Goal: Task Accomplishment & Management: Complete application form

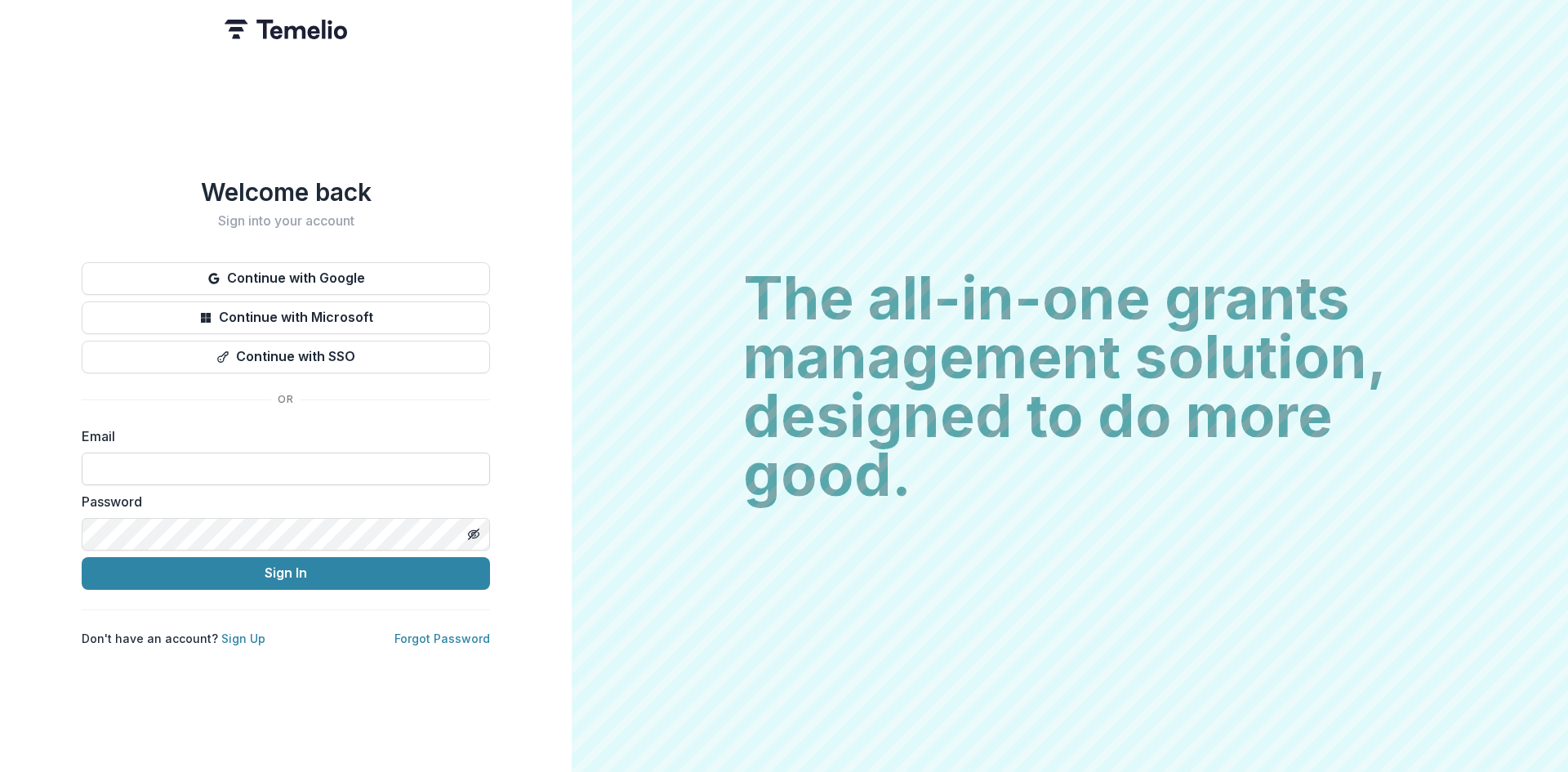
click at [287, 466] on input at bounding box center [286, 468] width 409 height 32
type input "**********"
click at [387, 565] on button "Sign In" at bounding box center [286, 573] width 409 height 32
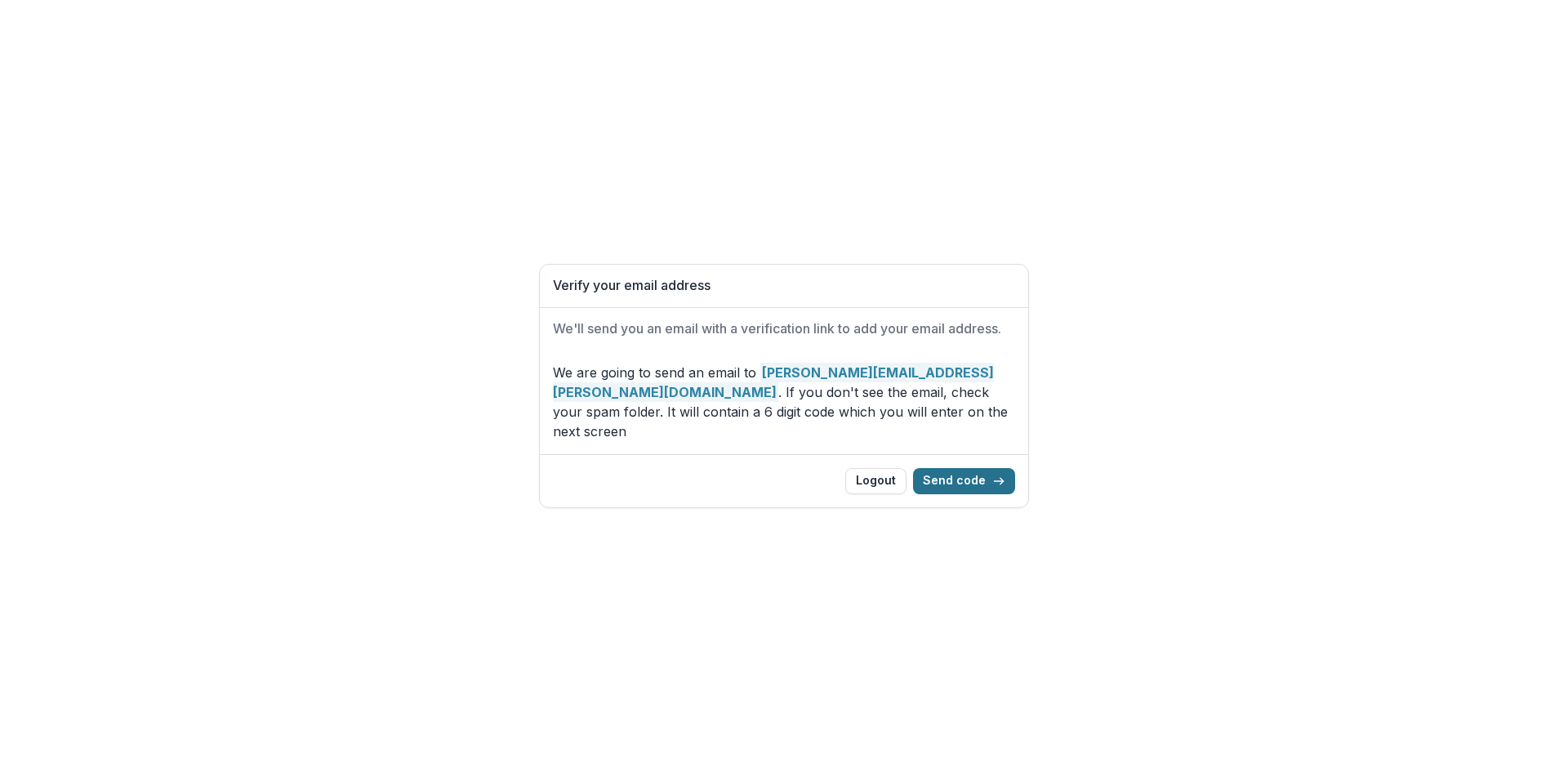
click at [958, 468] on button "Send code" at bounding box center [964, 481] width 102 height 27
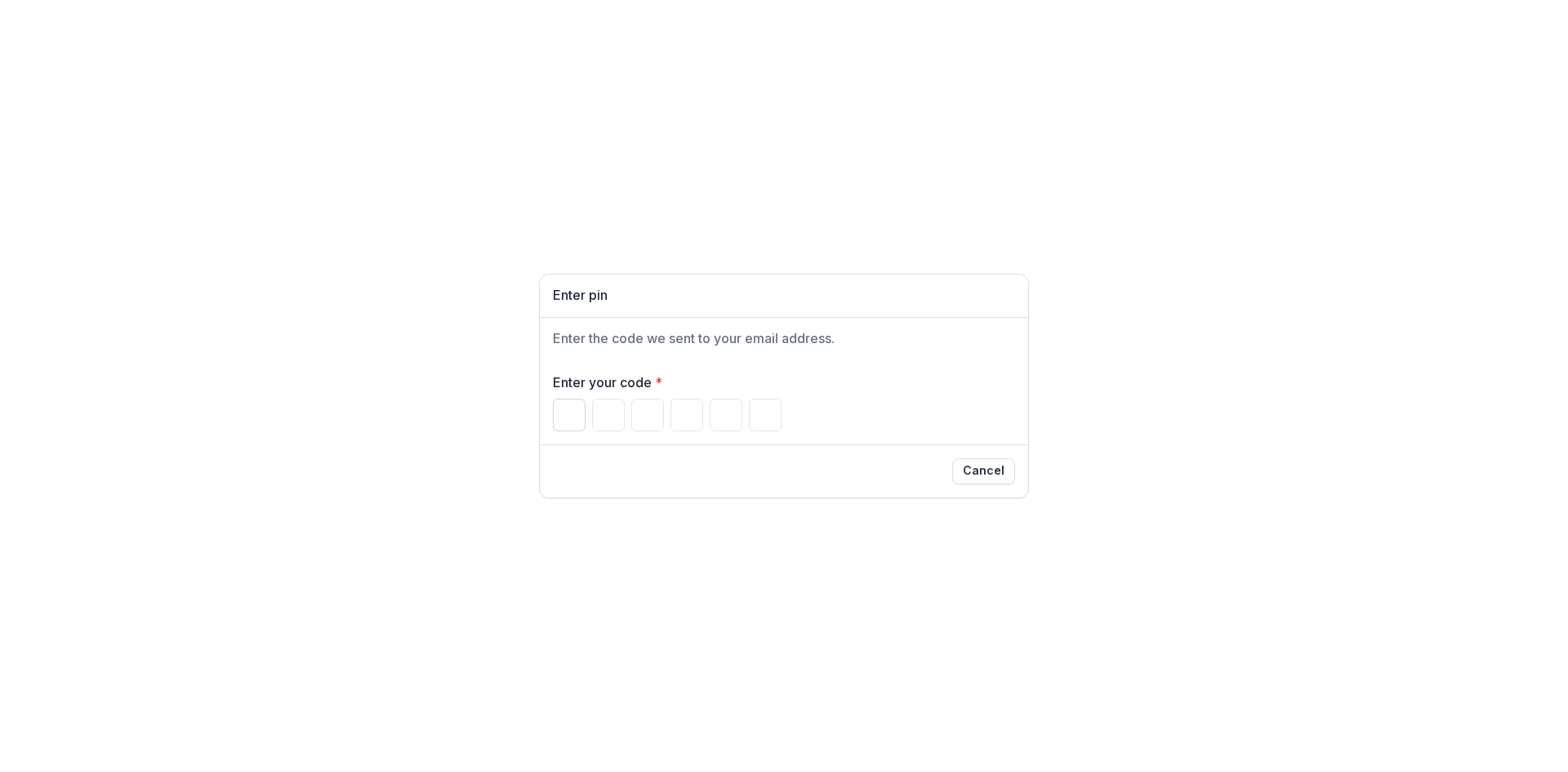
click at [571, 423] on input "Please enter your pin code" at bounding box center [568, 415] width 33 height 32
paste input "Please enter your pin code"
click at [566, 415] on input "Please enter your pin code" at bounding box center [568, 415] width 33 height 32
type input "*"
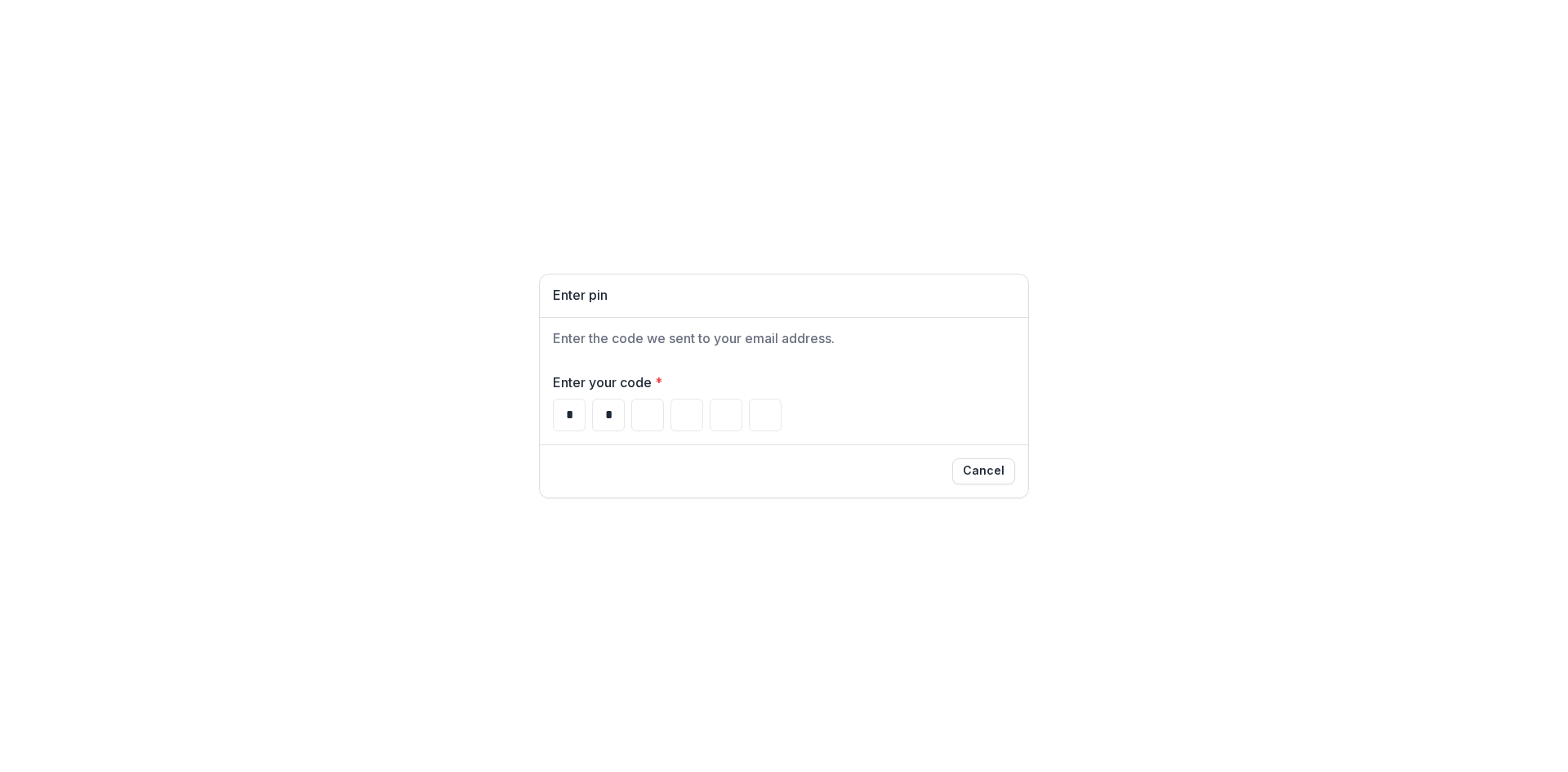
type input "*"
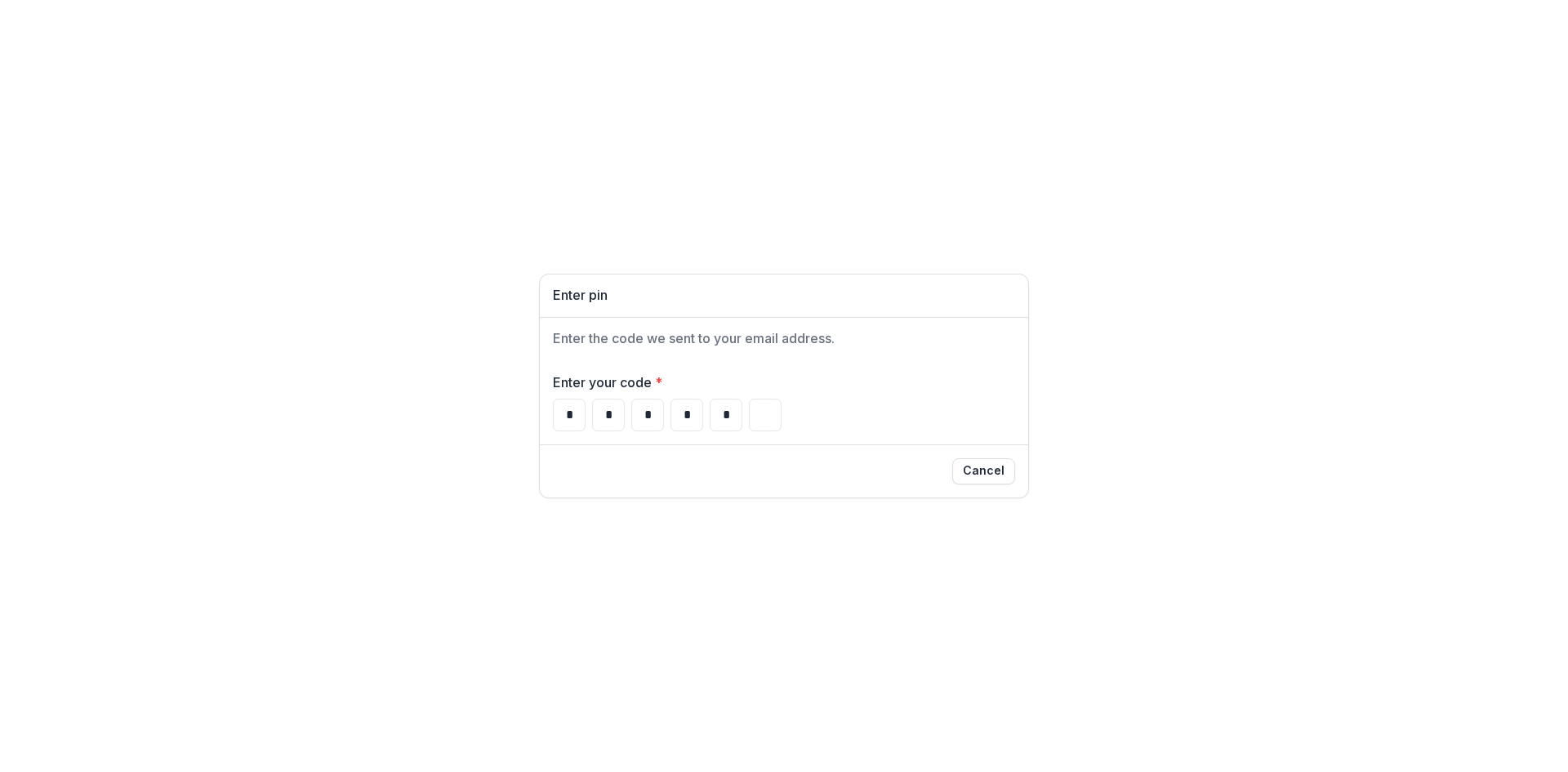
type input "*"
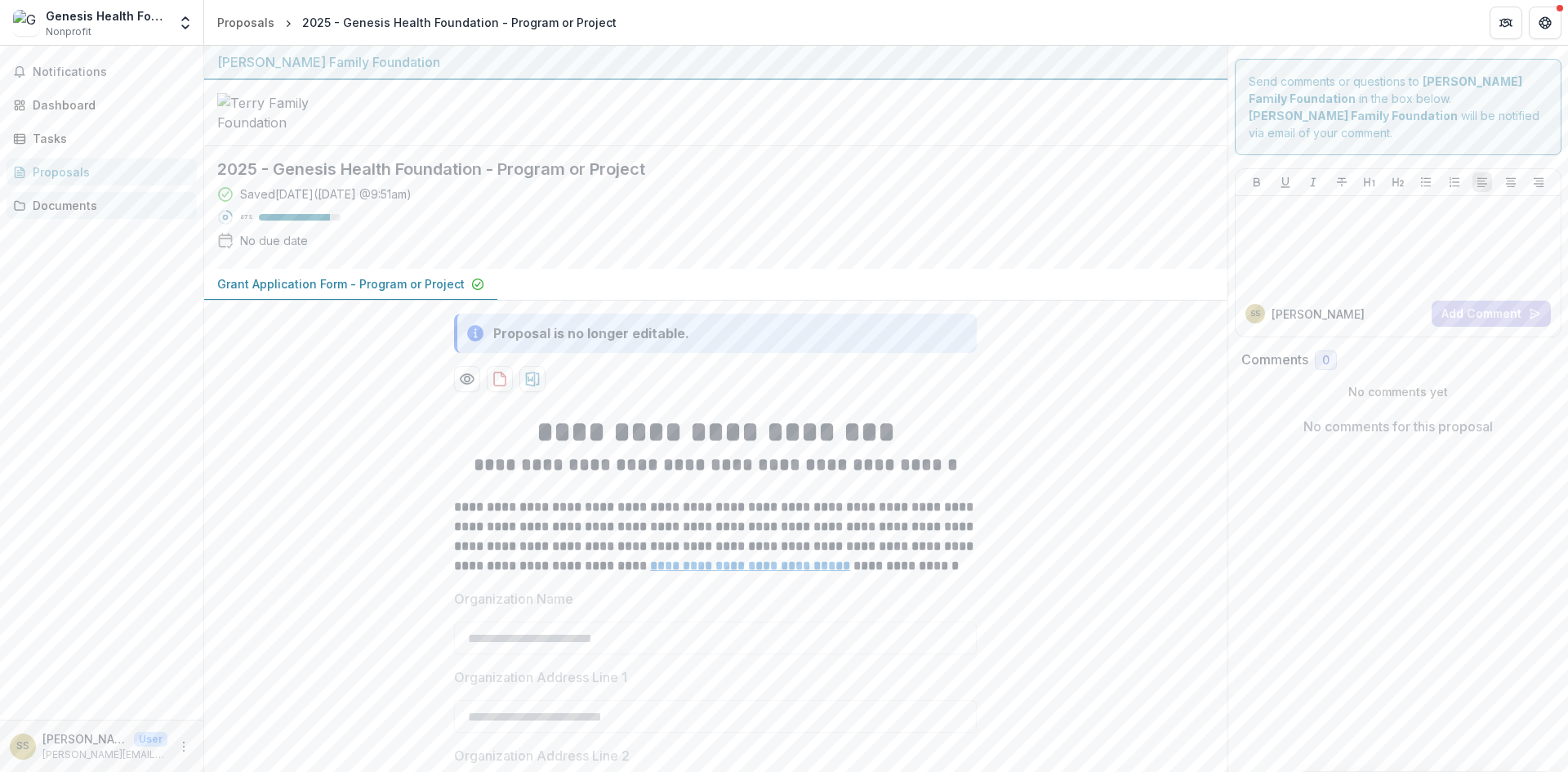
click at [107, 203] on div "Documents" at bounding box center [107, 205] width 151 height 17
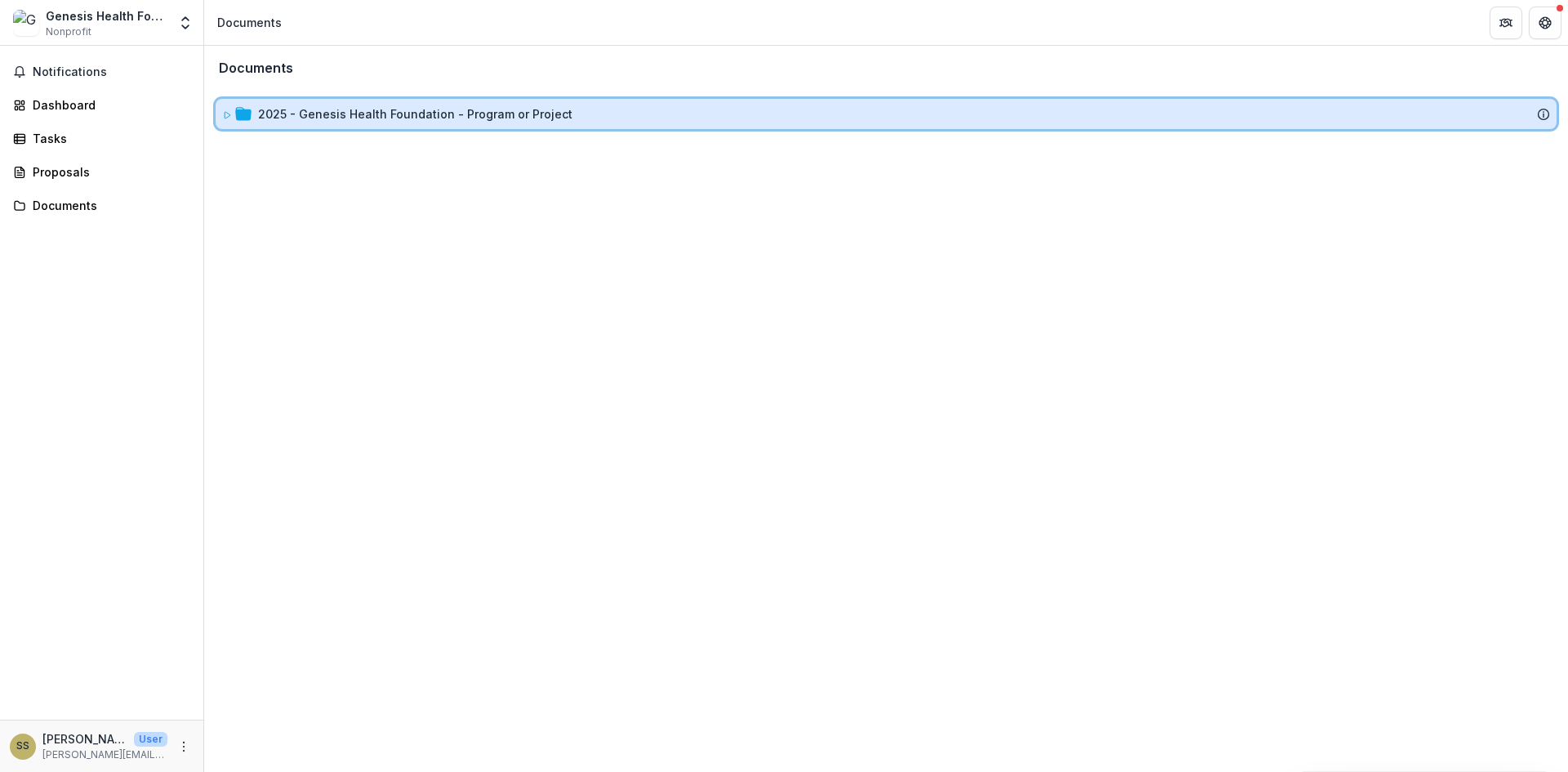
click at [228, 114] on icon at bounding box center [228, 115] width 10 height 10
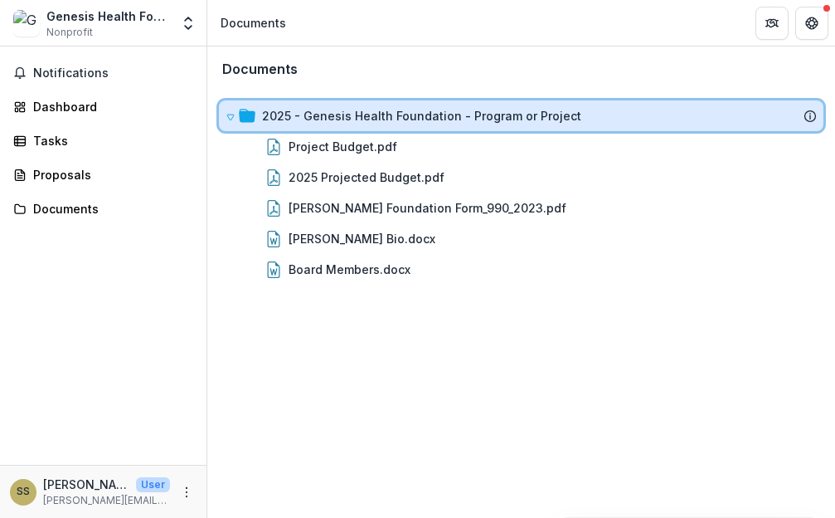
click at [803, 116] on div "2025 - Genesis Health Foundation - Program or Project" at bounding box center [539, 115] width 555 height 17
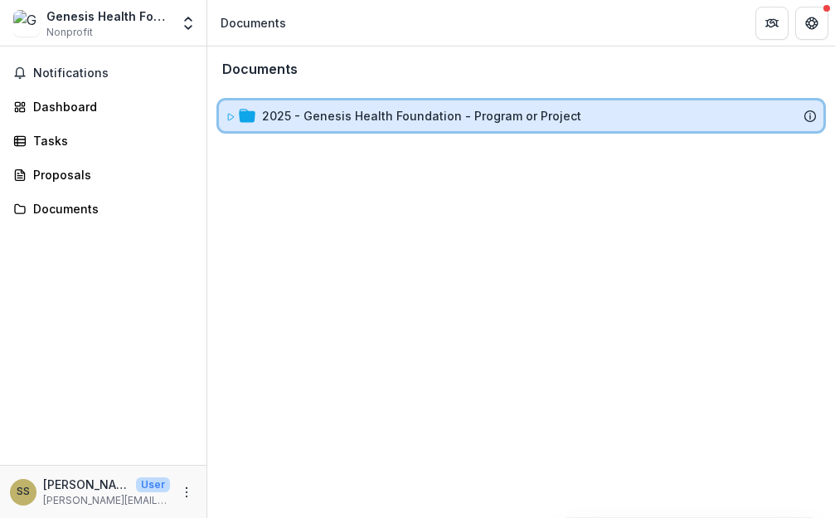
click at [807, 115] on icon at bounding box center [810, 115] width 13 height 13
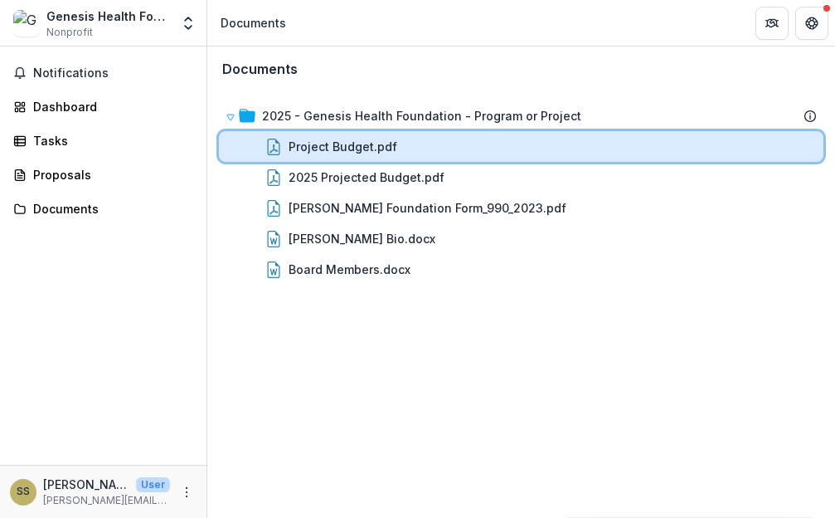
click at [396, 150] on div "Project Budget.pdf" at bounding box center [553, 146] width 528 height 17
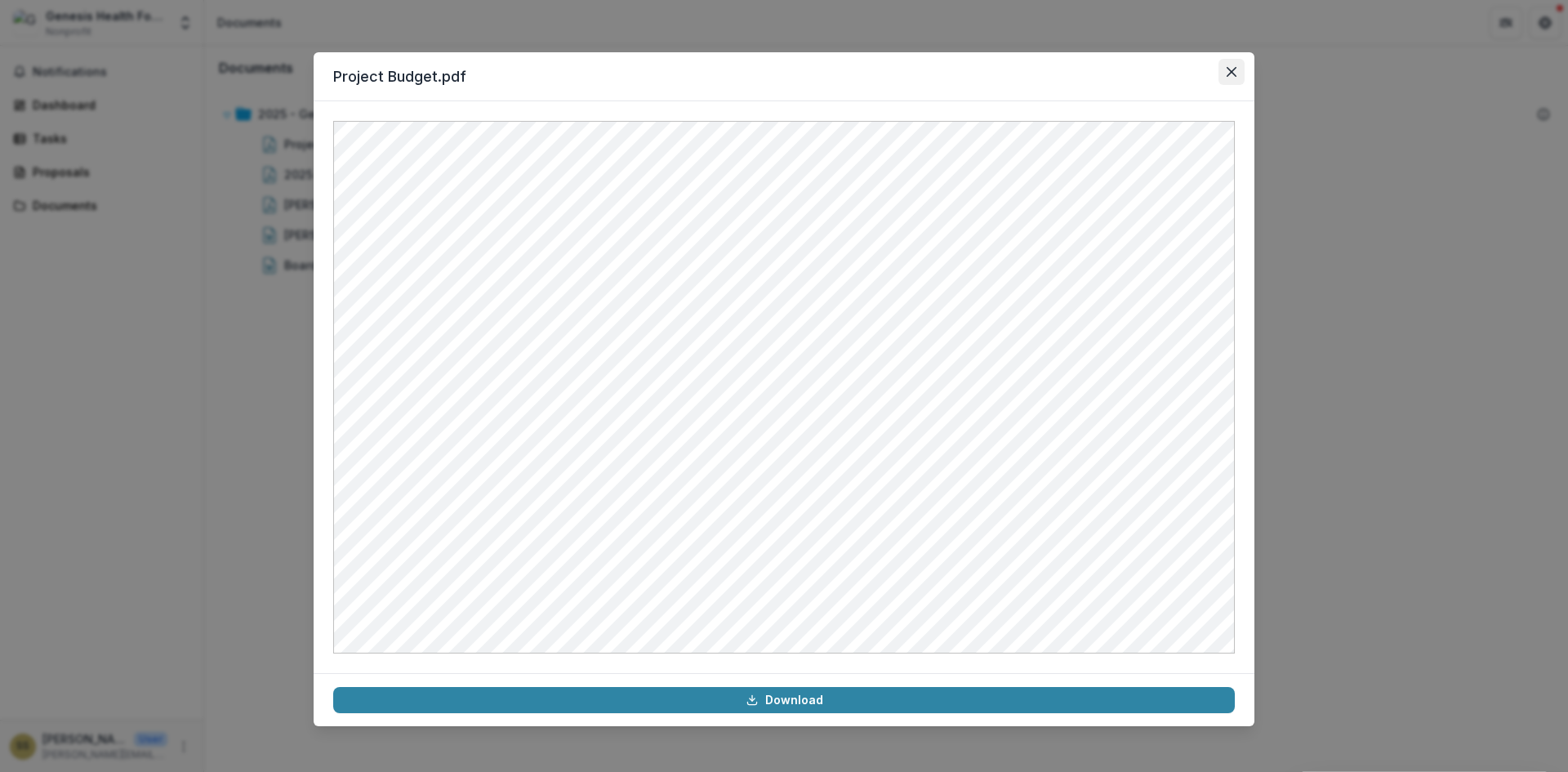
click at [1242, 75] on button "Close" at bounding box center [1231, 72] width 27 height 27
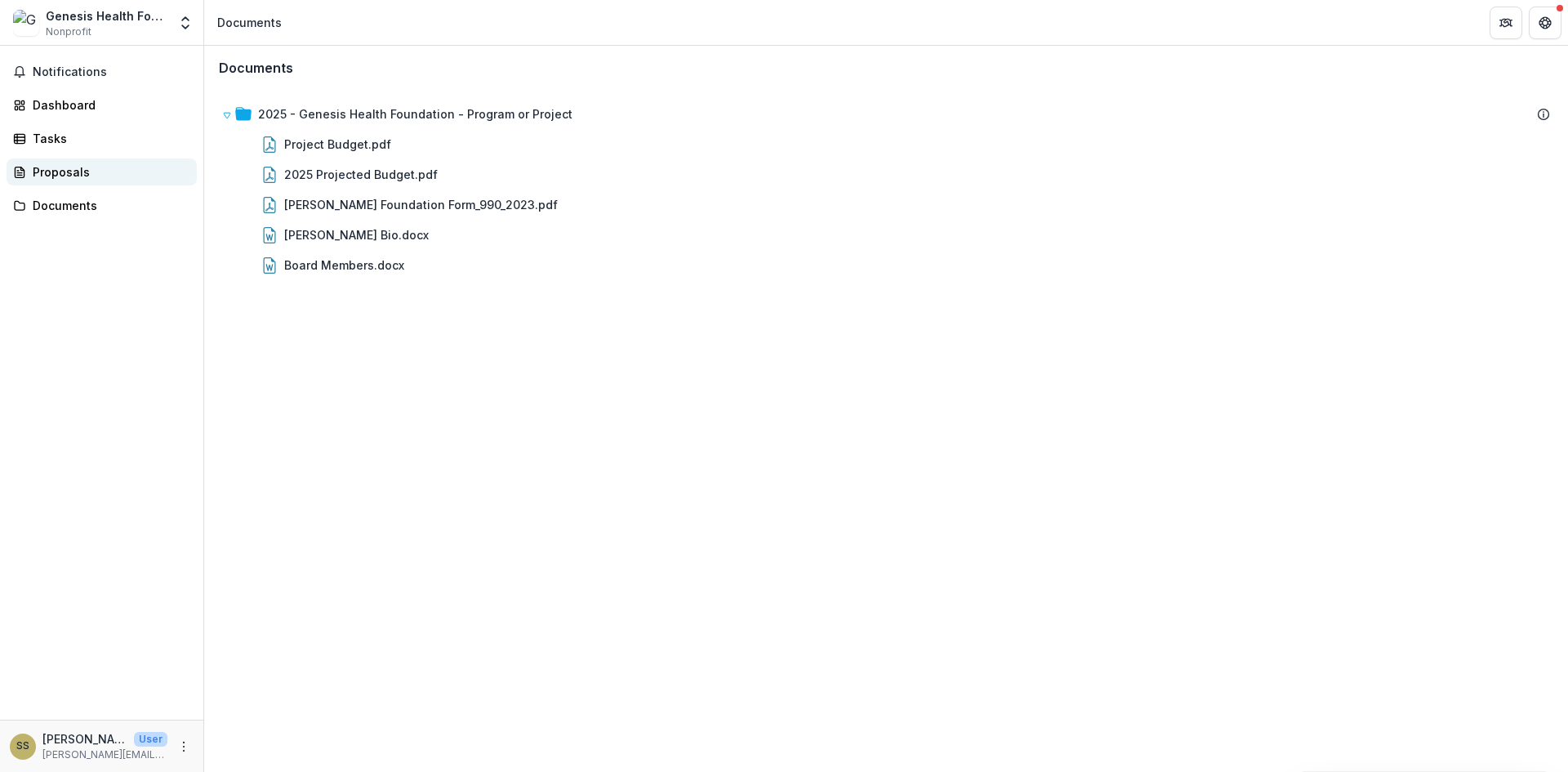
click at [108, 169] on div "Proposals" at bounding box center [107, 171] width 151 height 17
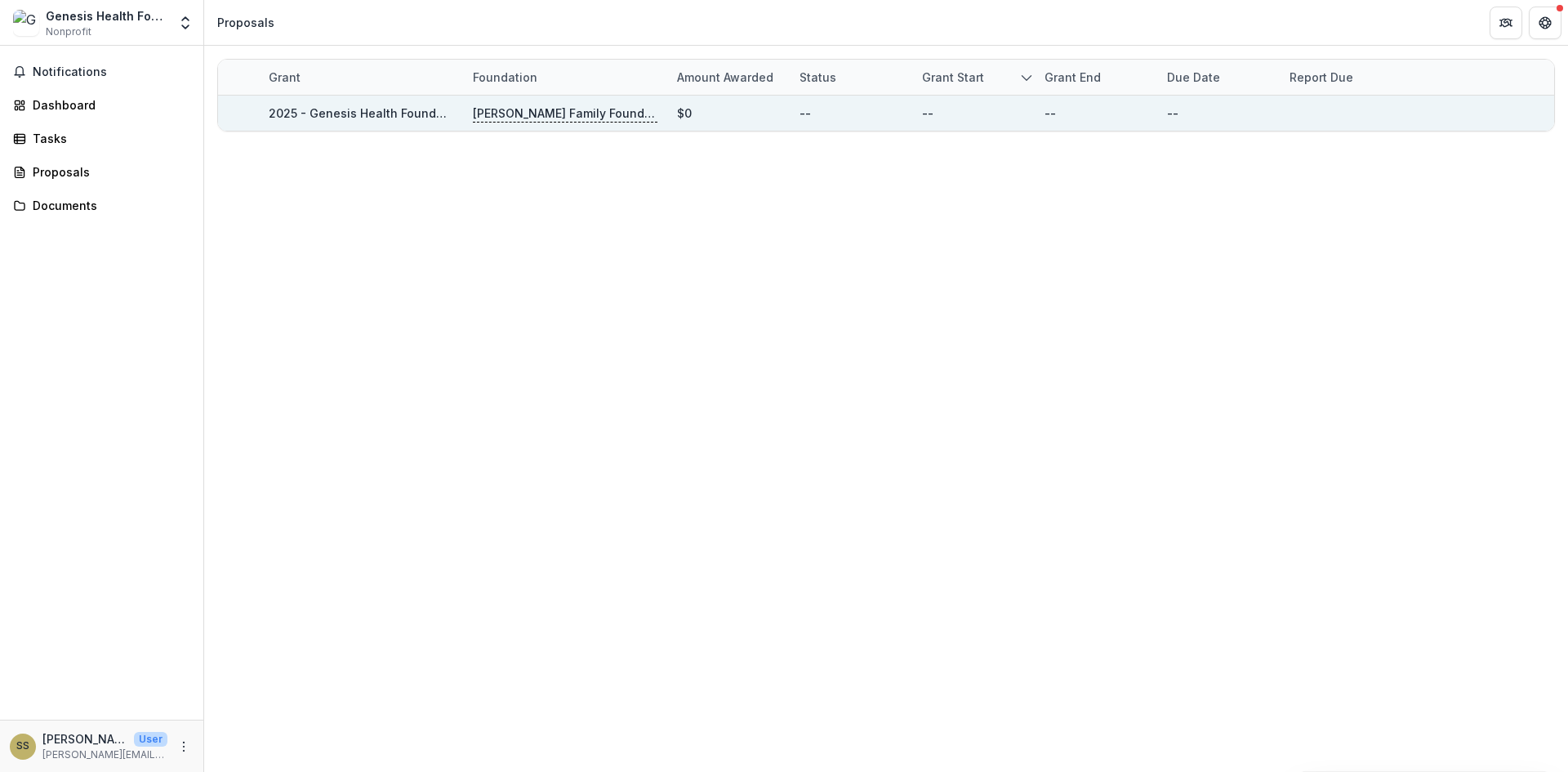
click at [405, 113] on link "2025 - Genesis Health Foundation - Program or Project" at bounding box center [425, 113] width 314 height 14
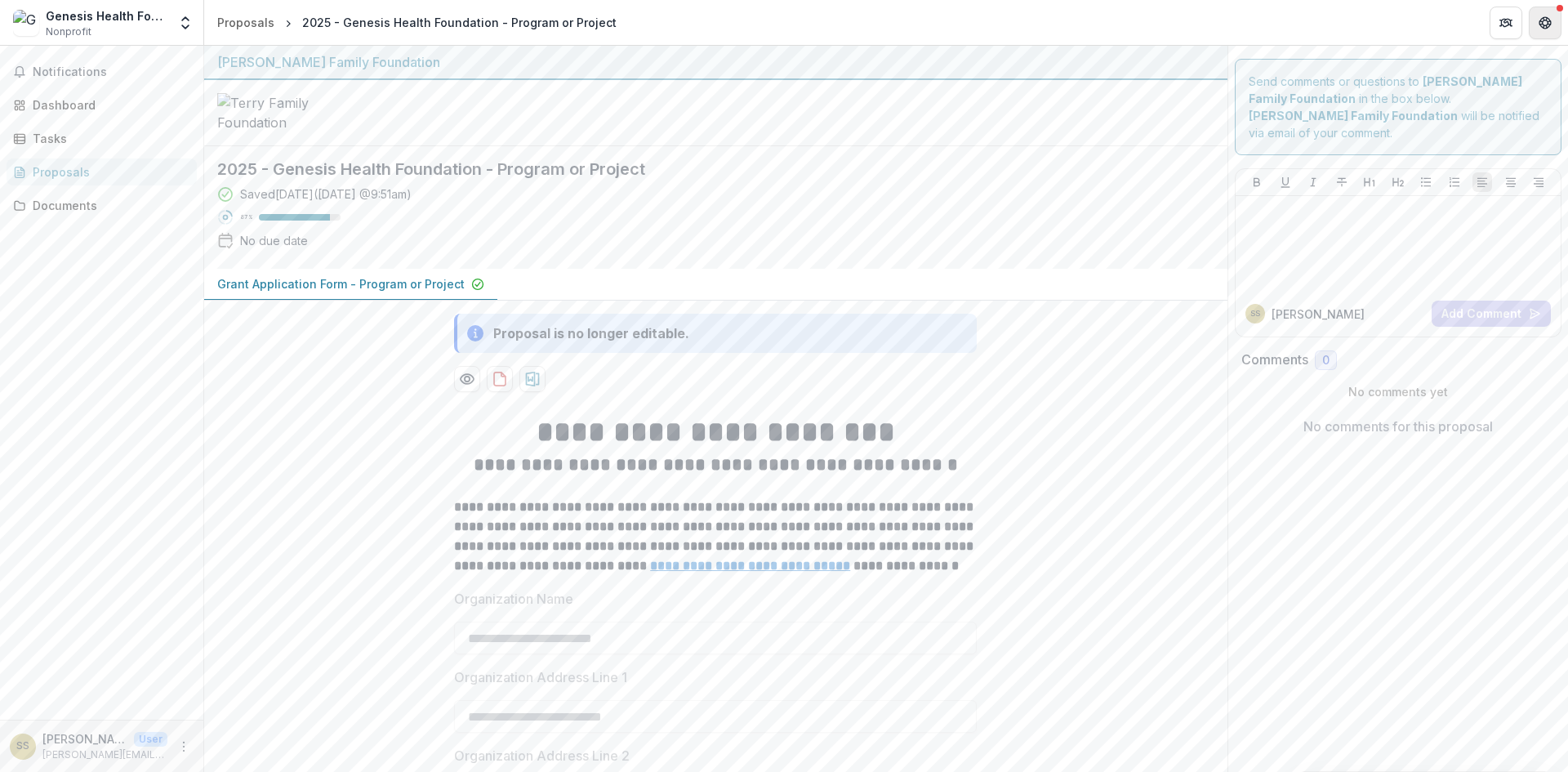
click at [1556, 21] on button "Get Help" at bounding box center [1545, 23] width 33 height 32
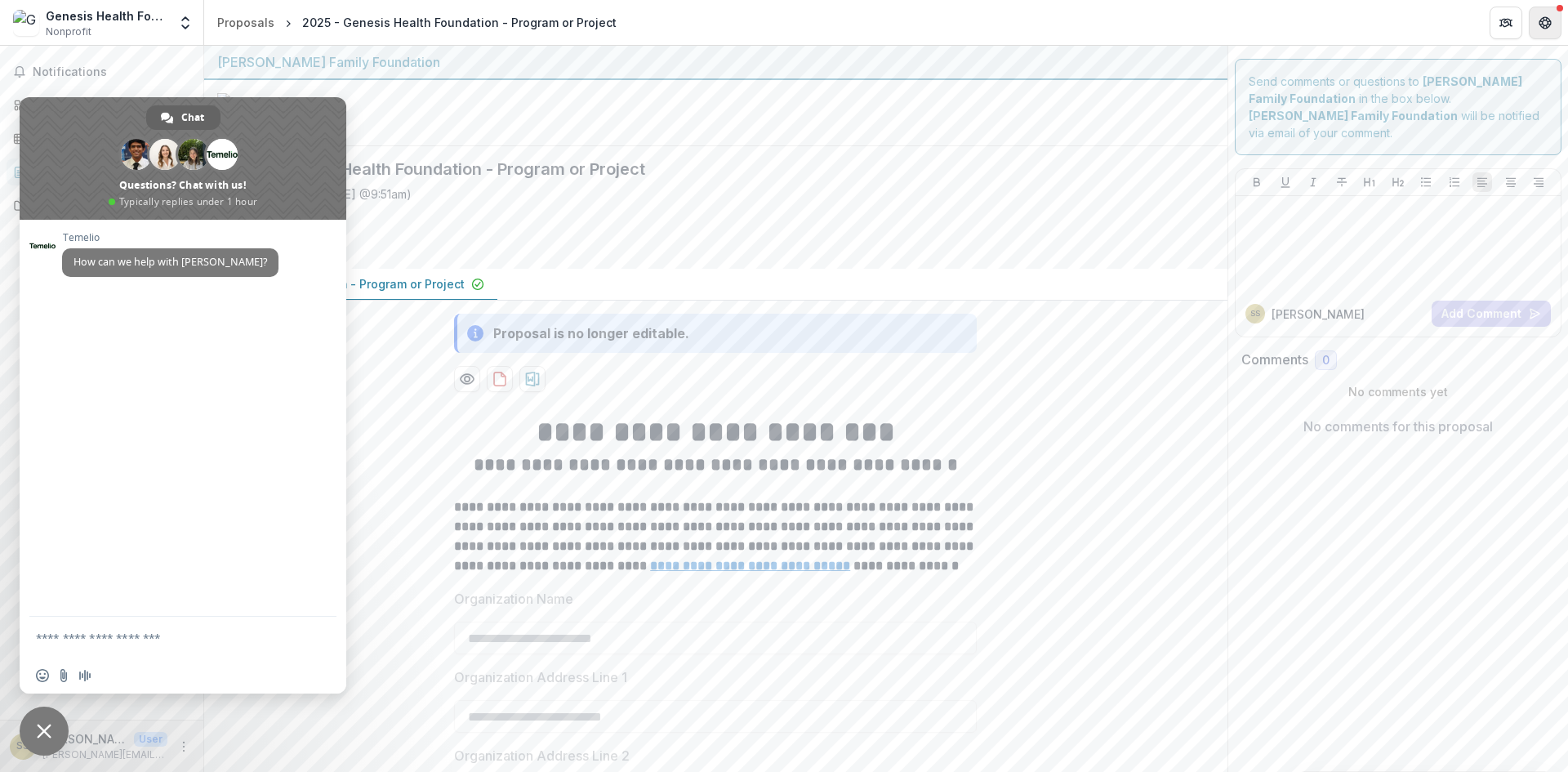
click at [1553, 23] on button "Get Help" at bounding box center [1545, 23] width 33 height 32
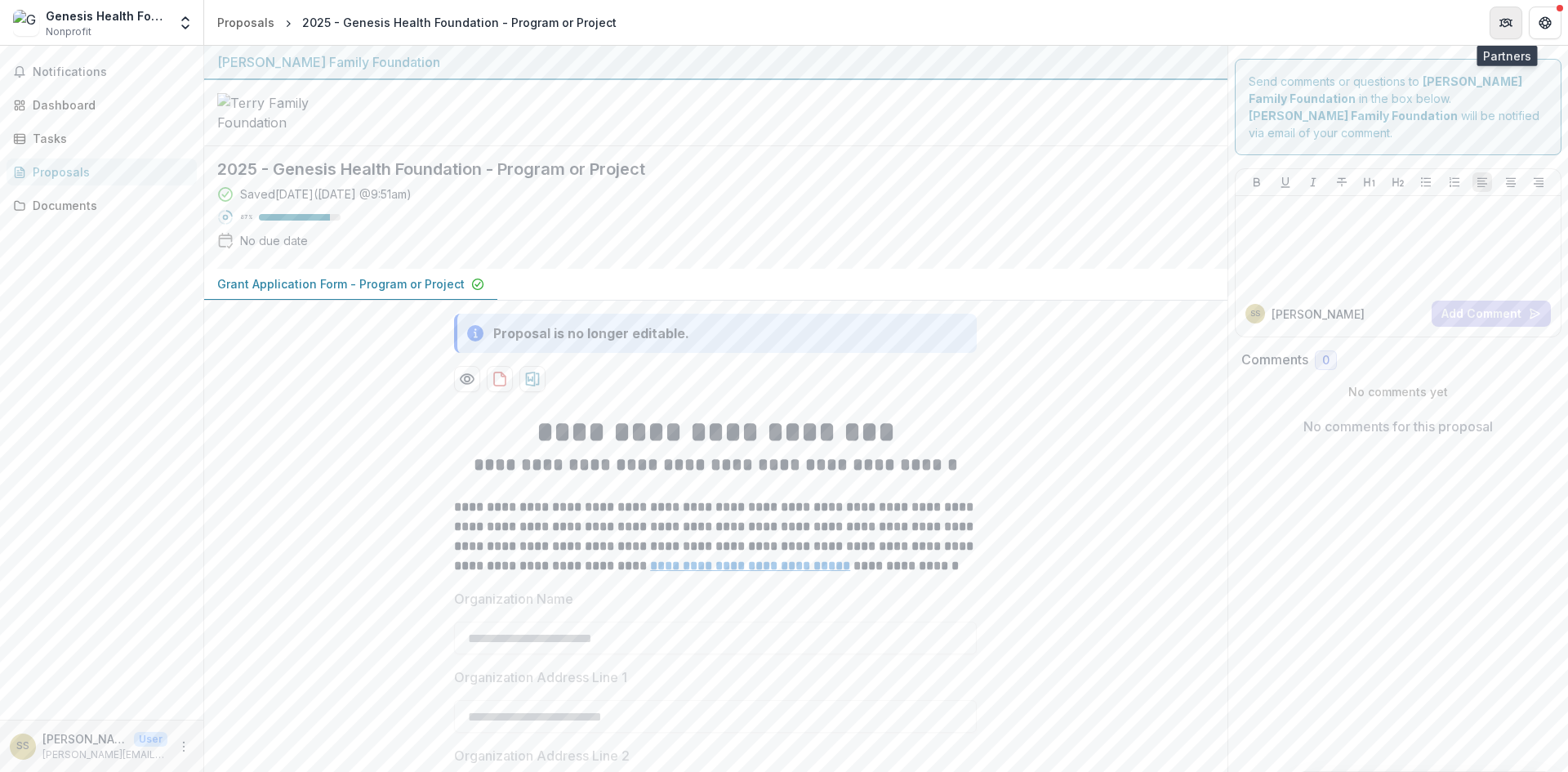
click at [1519, 28] on button "Partners" at bounding box center [1506, 23] width 33 height 32
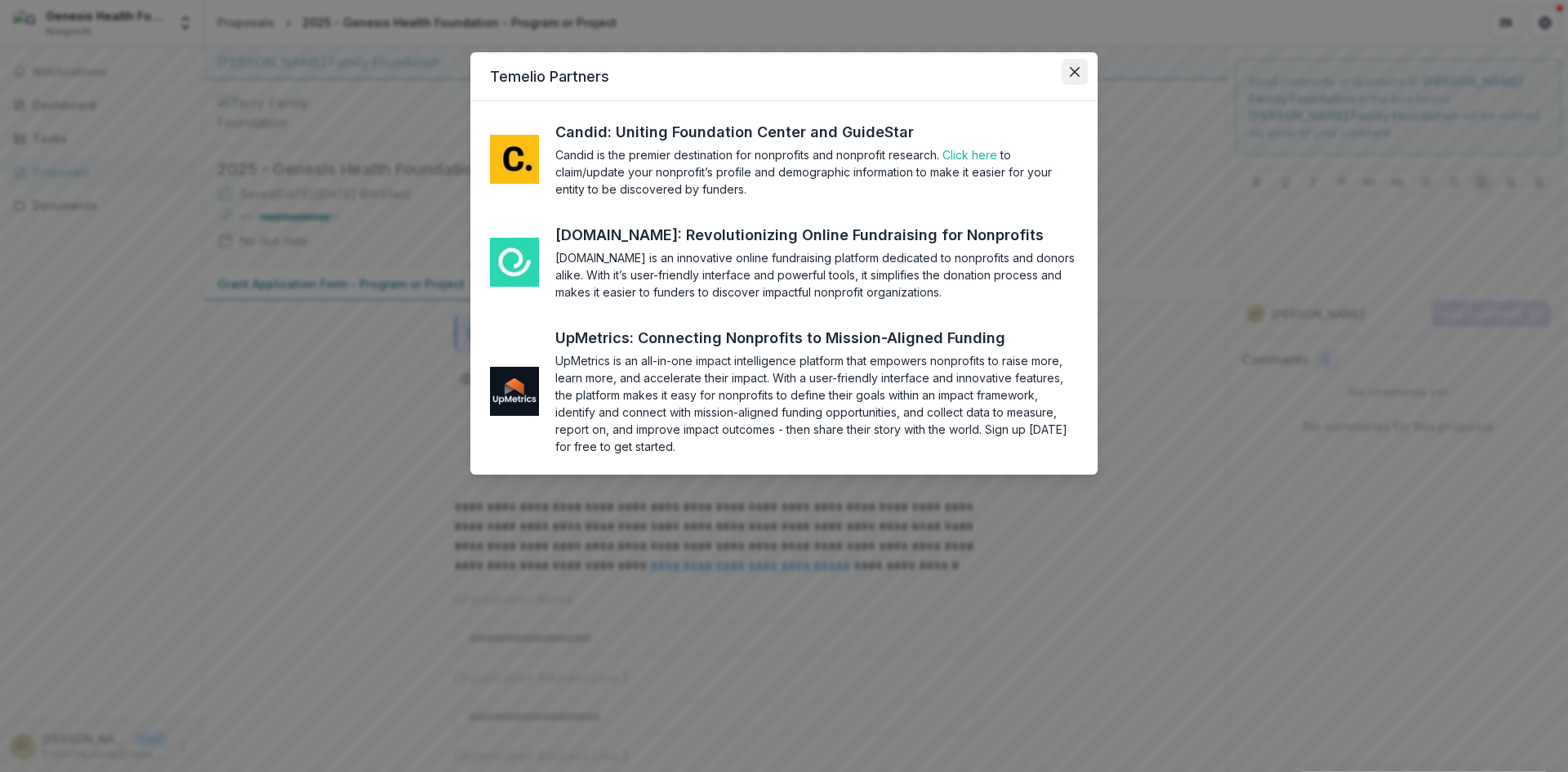
click at [1078, 69] on icon "Close" at bounding box center [1075, 72] width 10 height 10
